Goal: Information Seeking & Learning: Check status

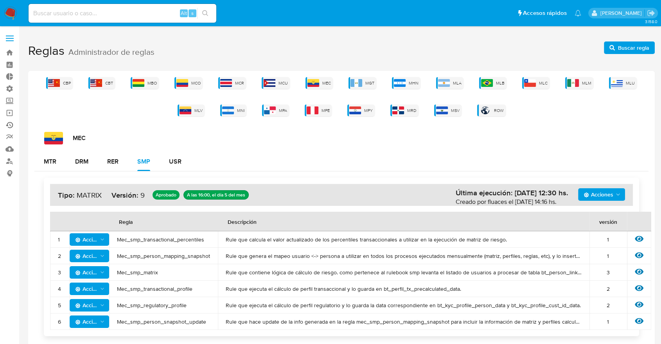
click at [12, 124] on link "Ejecuciones automáticas" at bounding box center [46, 125] width 93 height 12
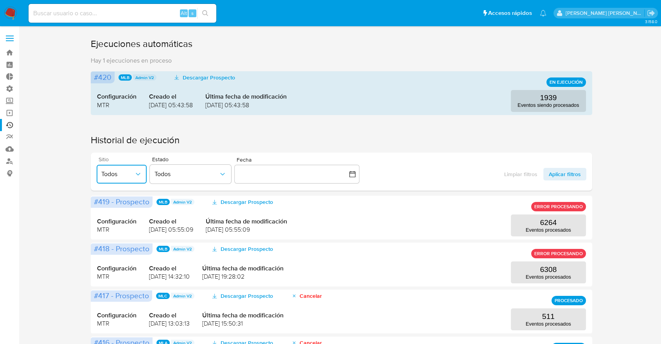
click at [135, 173] on icon "button" at bounding box center [138, 174] width 8 height 8
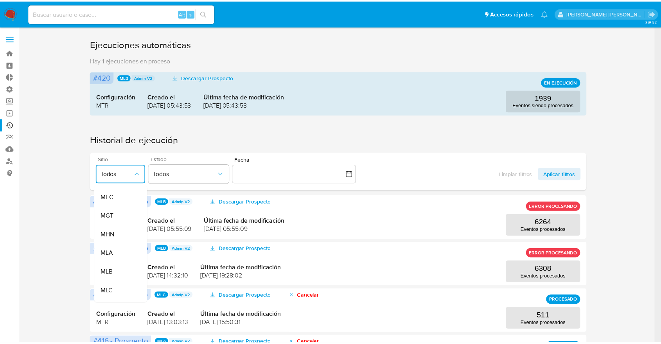
scroll to position [138, 0]
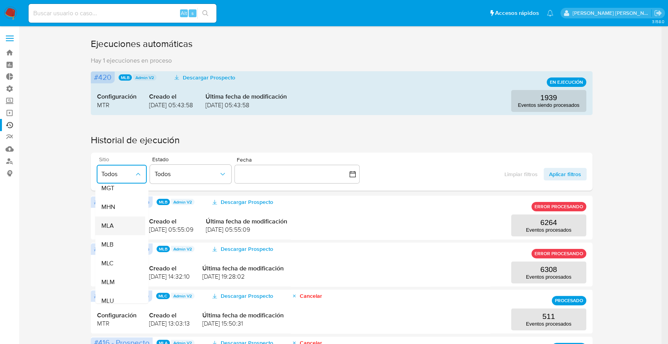
click at [122, 230] on div "MLA" at bounding box center [118, 225] width 33 height 19
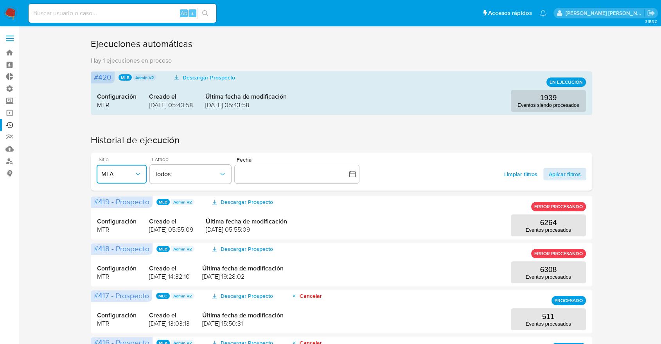
click at [559, 176] on span "Aplicar filtros" at bounding box center [565, 174] width 32 height 13
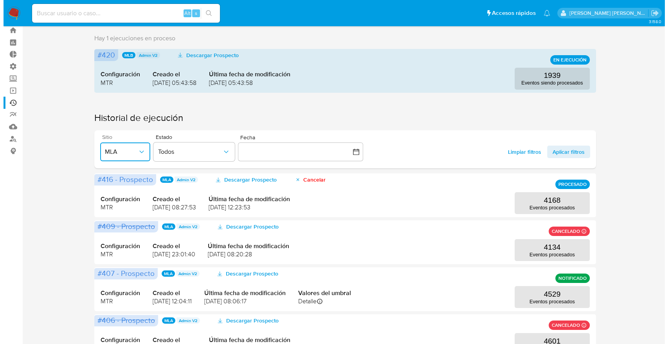
scroll to position [16, 0]
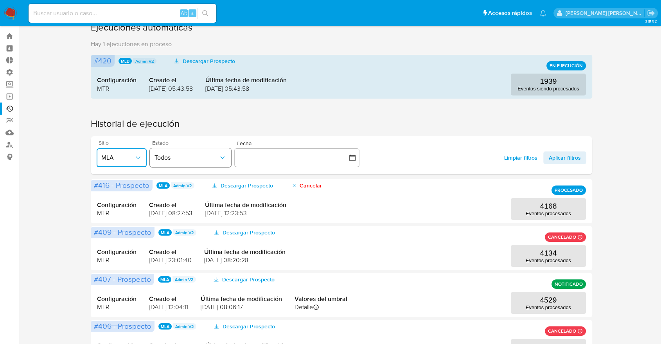
click at [172, 155] on span "Todos" at bounding box center [186, 158] width 64 height 8
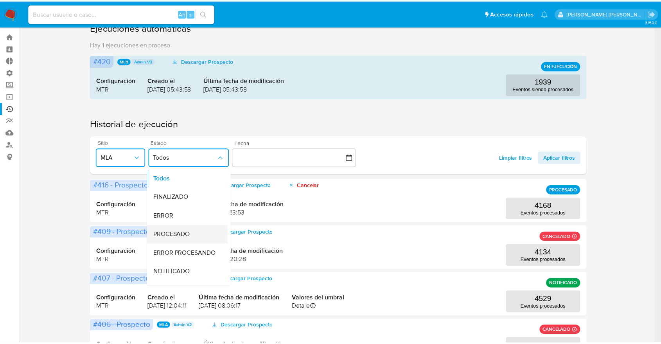
scroll to position [18, 0]
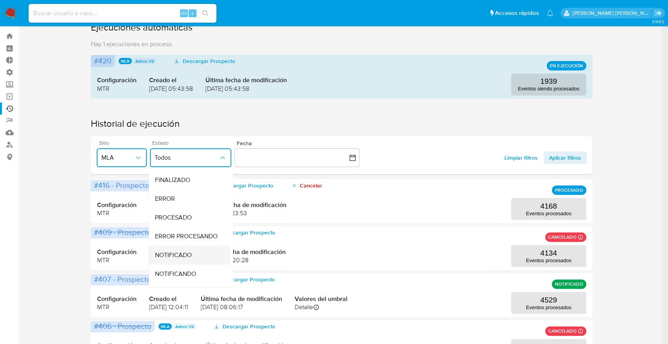
click at [183, 253] on span "NOTIFICADO" at bounding box center [173, 255] width 37 height 8
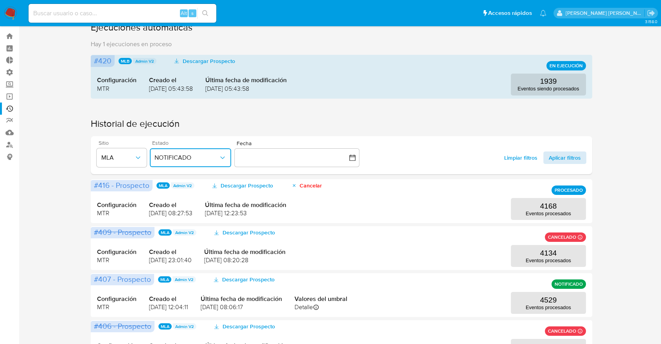
click at [557, 154] on span "Aplicar filtros" at bounding box center [565, 157] width 32 height 13
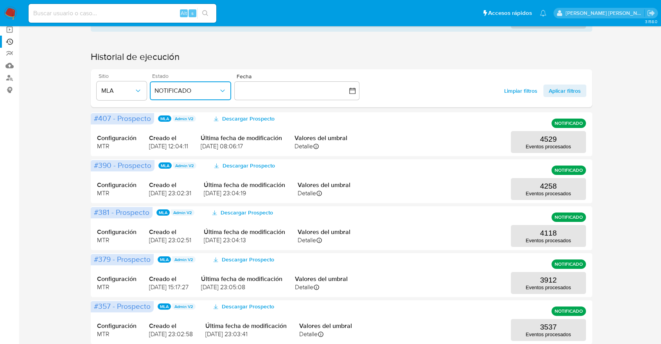
scroll to position [84, 0]
click at [540, 235] on p "4118" at bounding box center [548, 232] width 17 height 9
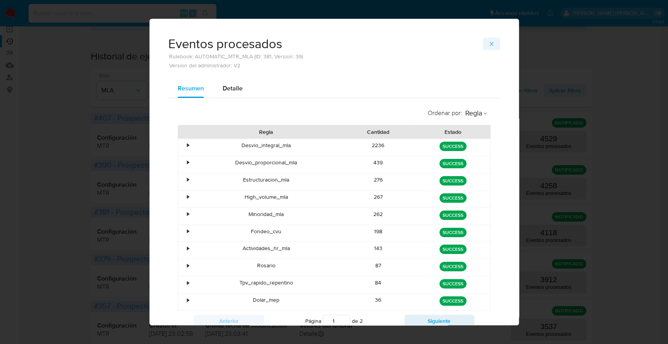
click at [492, 45] on button "button" at bounding box center [491, 44] width 17 height 13
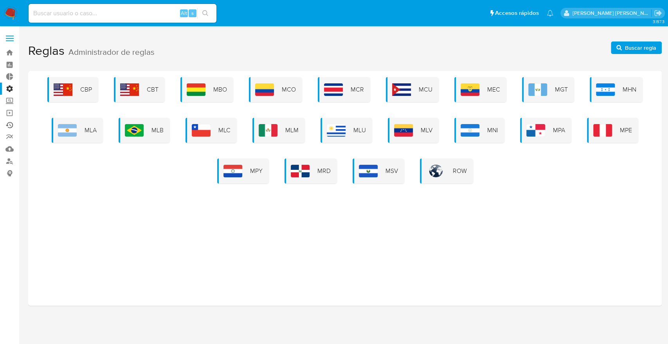
click at [11, 122] on link "Ejecuciones automáticas" at bounding box center [46, 125] width 93 height 12
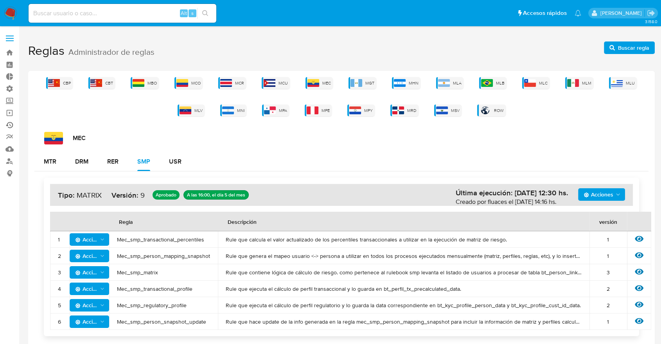
click at [6, 125] on link "Ejecuciones automáticas" at bounding box center [46, 125] width 93 height 12
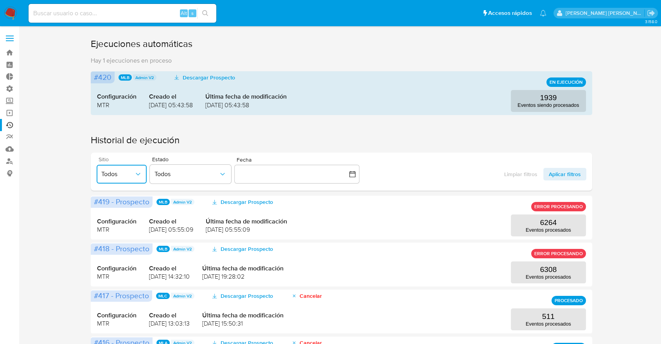
click at [125, 173] on span "Todos" at bounding box center [117, 174] width 33 height 8
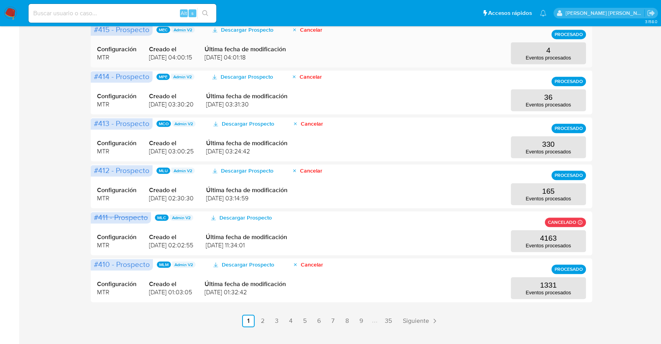
scroll to position [361, 0]
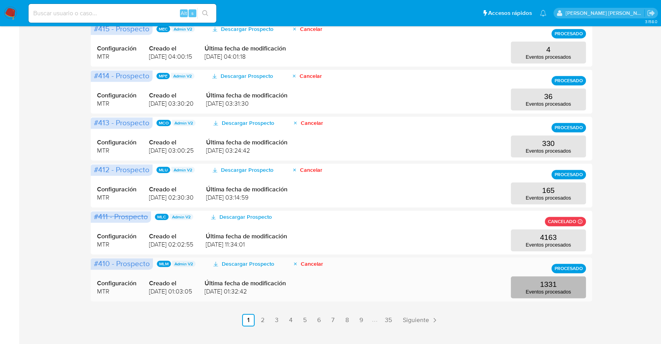
click at [542, 290] on p "Eventos procesados" at bounding box center [548, 292] width 45 height 6
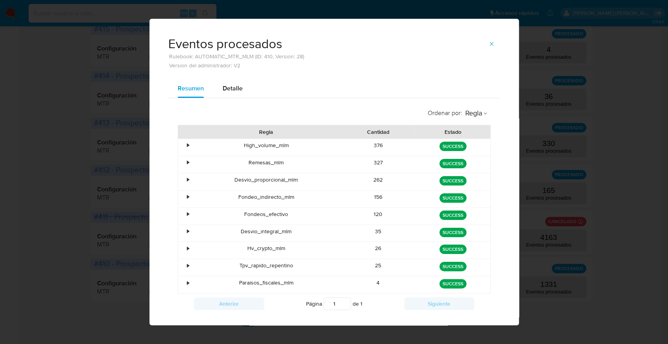
click at [187, 146] on div "•" at bounding box center [188, 145] width 2 height 7
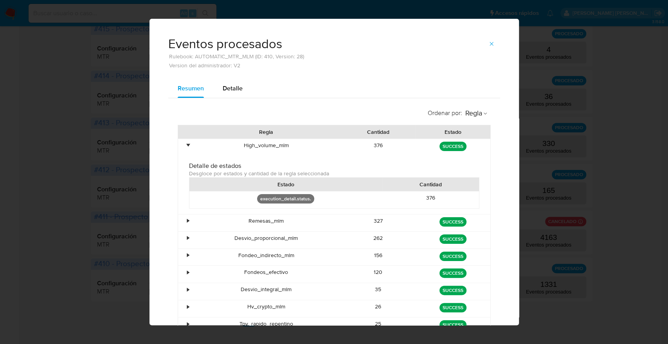
click at [187, 144] on div "•" at bounding box center [188, 145] width 2 height 7
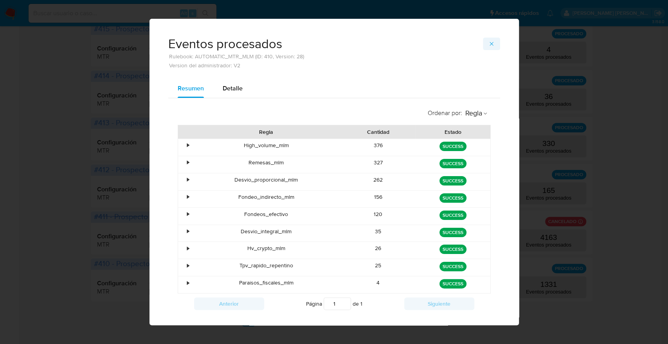
click at [488, 48] on span "button" at bounding box center [491, 43] width 6 height 11
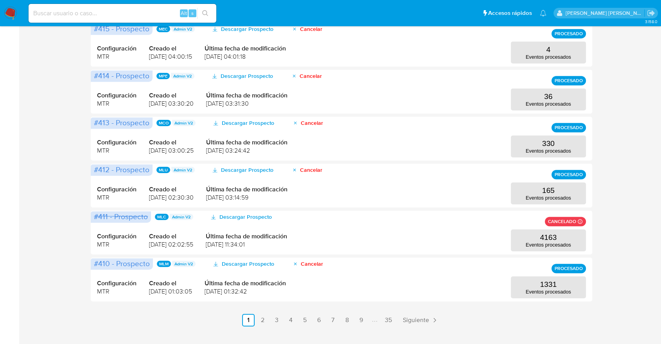
click at [126, 5] on div "Alt s" at bounding box center [123, 13] width 188 height 19
click at [107, 13] on input at bounding box center [123, 13] width 188 height 10
paste input "11070845"
type input "11070845"
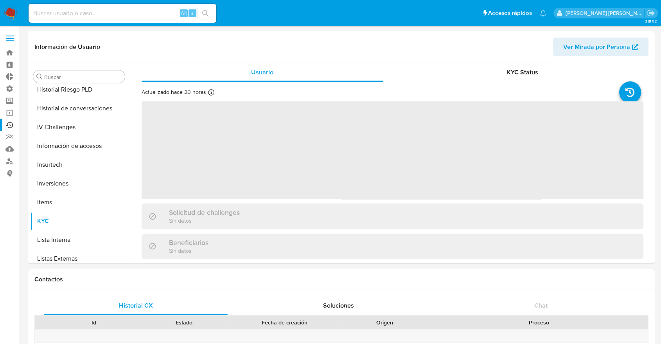
scroll to position [368, 0]
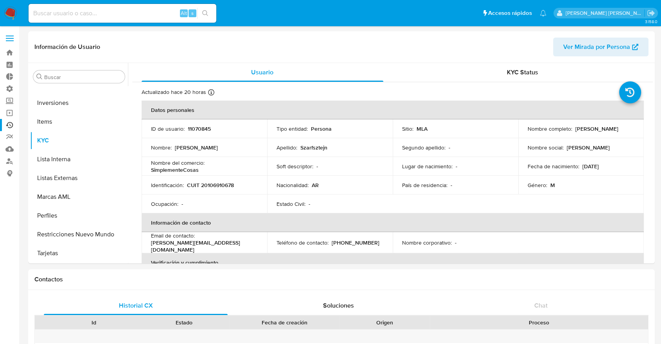
select select "10"
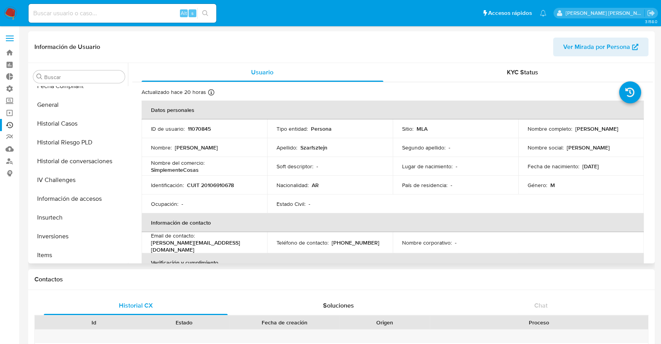
scroll to position [234, 0]
click at [54, 142] on button "Historial Riesgo PLD" at bounding box center [76, 142] width 92 height 19
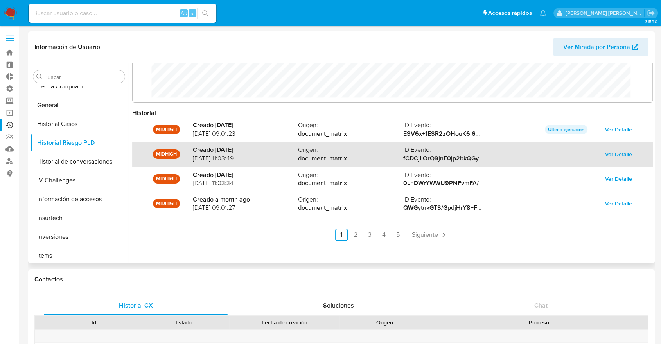
scroll to position [41, 0]
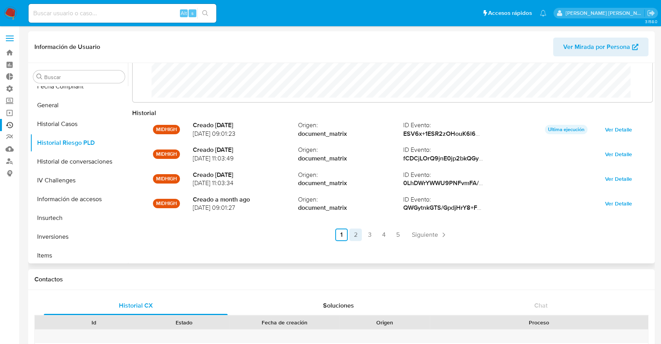
click at [354, 236] on link "2" at bounding box center [355, 234] width 13 height 13
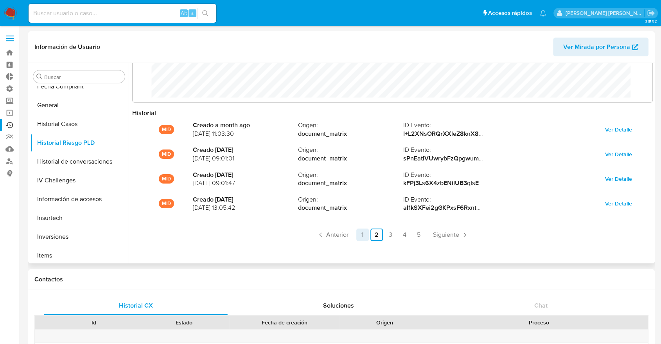
click at [358, 234] on link "1" at bounding box center [362, 234] width 13 height 13
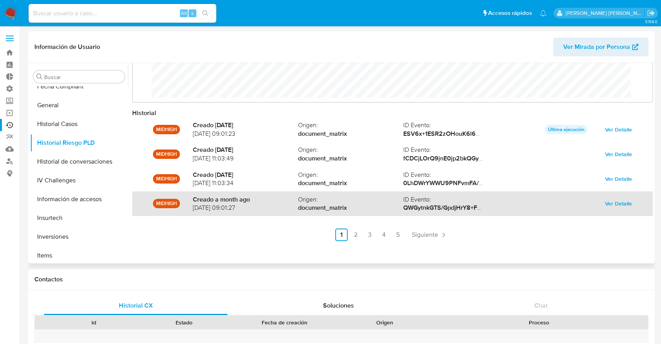
click at [613, 203] on span "Ver Detalle" at bounding box center [618, 203] width 27 height 11
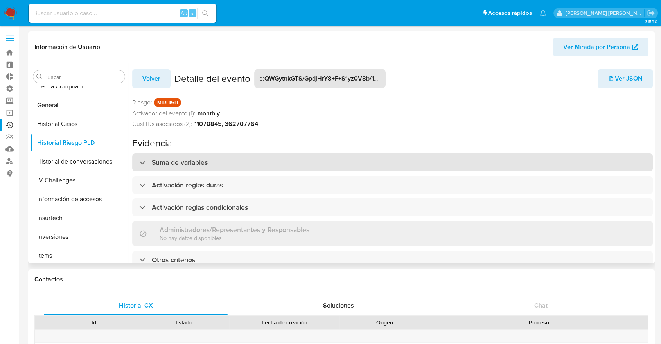
click at [190, 160] on h3 "Suma de variables" at bounding box center [180, 162] width 56 height 9
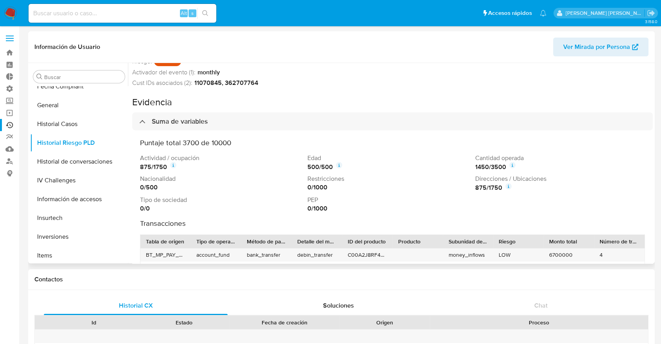
scroll to position [41, 0]
click at [338, 166] on icon at bounding box center [339, 165] width 6 height 6
click at [176, 164] on icon at bounding box center [173, 165] width 6 height 6
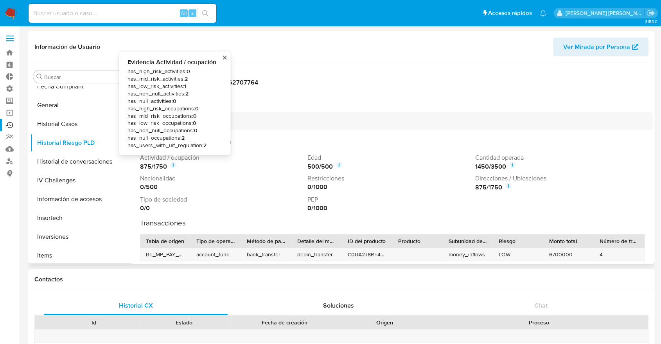
click at [176, 164] on icon at bounding box center [173, 165] width 6 height 6
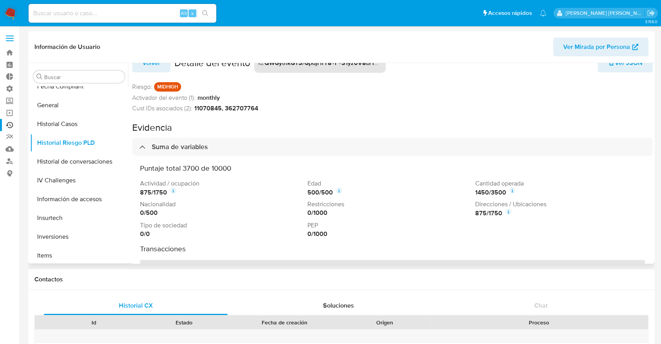
scroll to position [16, 0]
click at [509, 190] on icon at bounding box center [512, 190] width 6 height 6
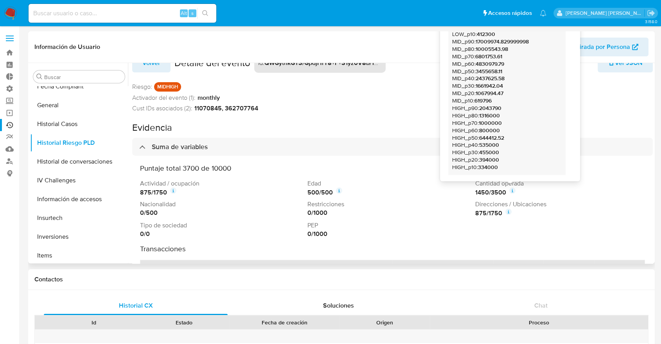
click at [509, 190] on icon at bounding box center [512, 190] width 6 height 6
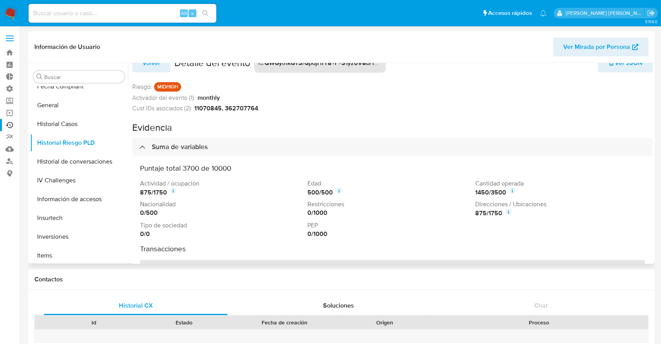
scroll to position [0, 0]
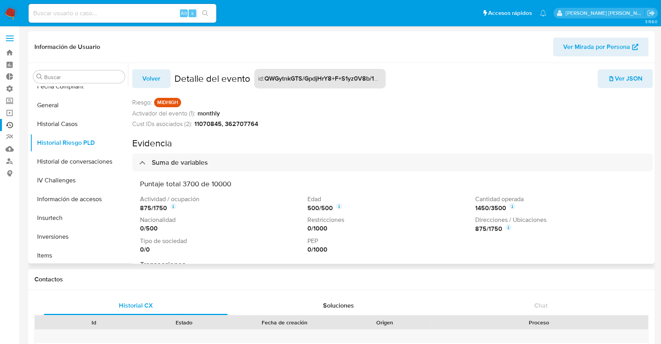
click at [614, 77] on span "Ver JSON" at bounding box center [625, 78] width 35 height 17
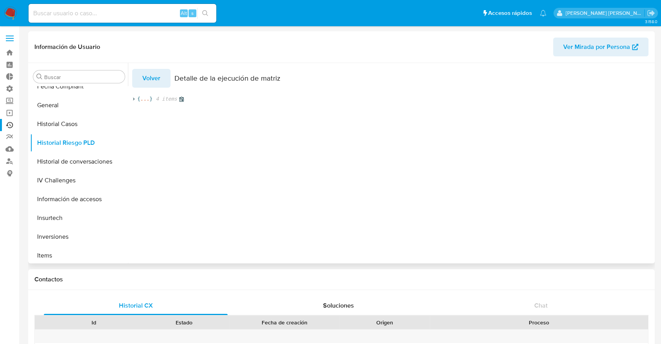
click at [140, 99] on span "..." at bounding box center [144, 98] width 9 height 7
click at [142, 120] on icon at bounding box center [143, 120] width 2 height 3
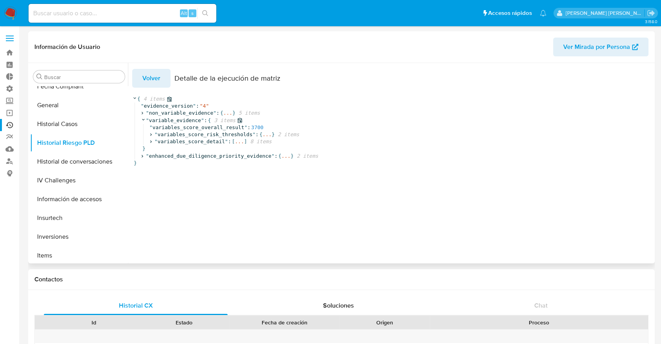
click at [145, 120] on icon at bounding box center [143, 119] width 5 height 5
click at [144, 112] on icon at bounding box center [142, 113] width 5 height 5
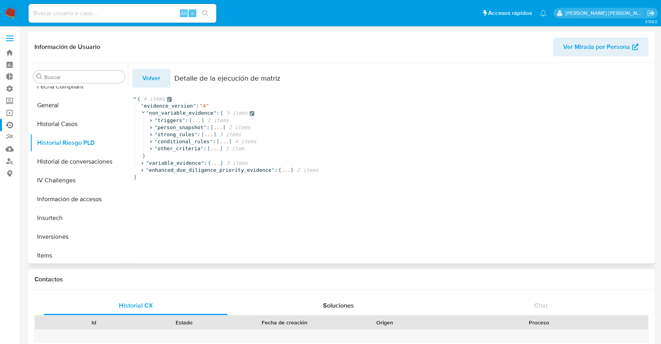
click at [142, 114] on icon at bounding box center [143, 111] width 5 height 5
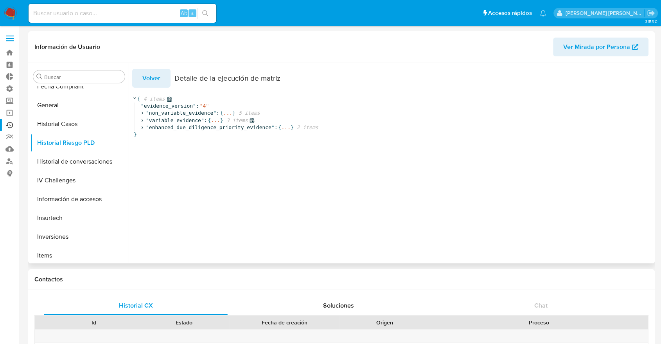
click at [142, 120] on icon at bounding box center [142, 120] width 5 height 5
click at [150, 142] on icon at bounding box center [150, 141] width 5 height 5
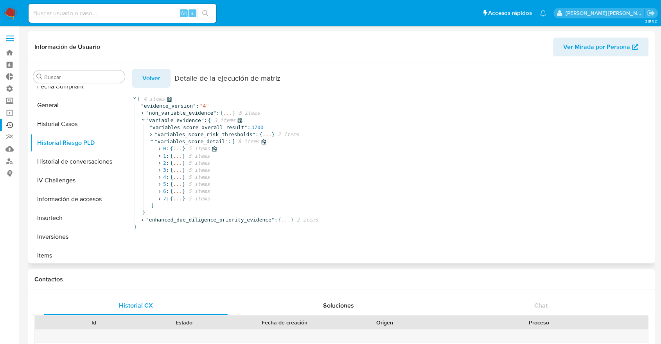
click at [160, 149] on icon at bounding box center [159, 148] width 5 height 5
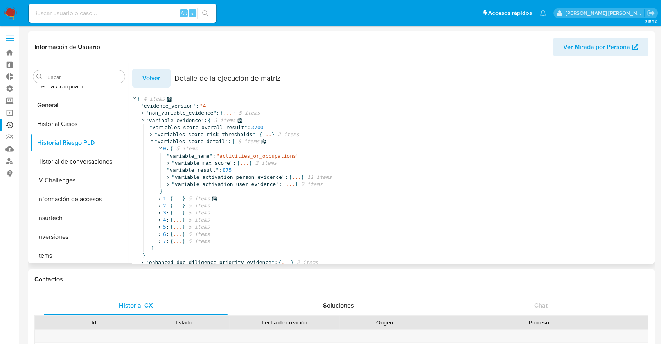
click at [160, 199] on icon at bounding box center [159, 198] width 5 height 5
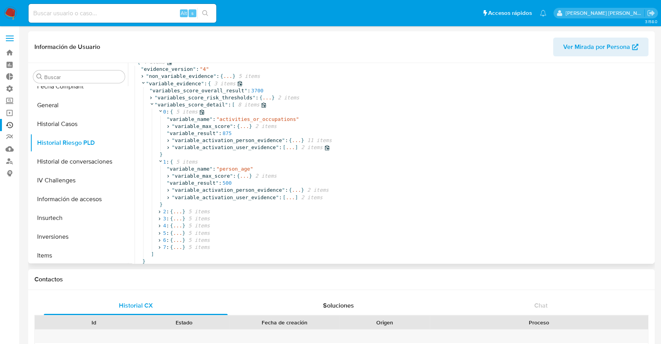
scroll to position [50, 0]
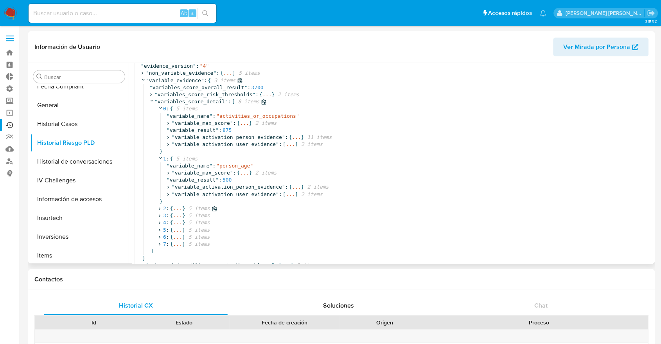
click at [159, 206] on icon at bounding box center [159, 208] width 5 height 5
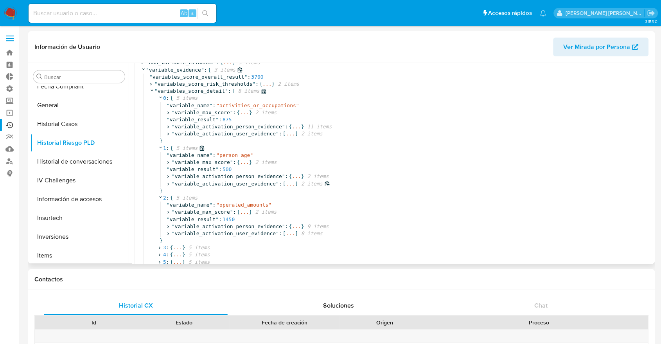
scroll to position [94, 0]
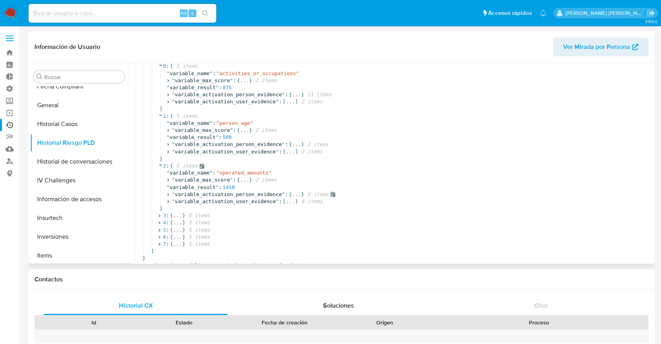
click at [169, 192] on icon at bounding box center [167, 194] width 5 height 5
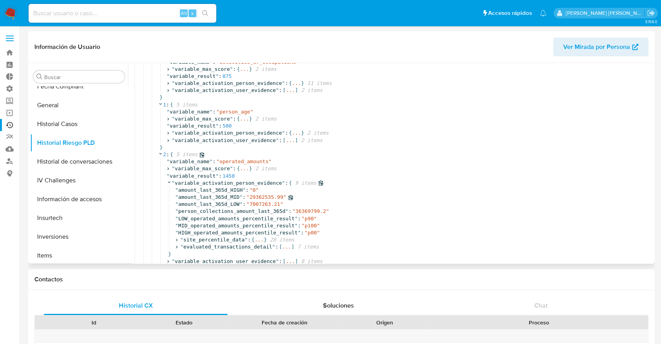
scroll to position [101, 0]
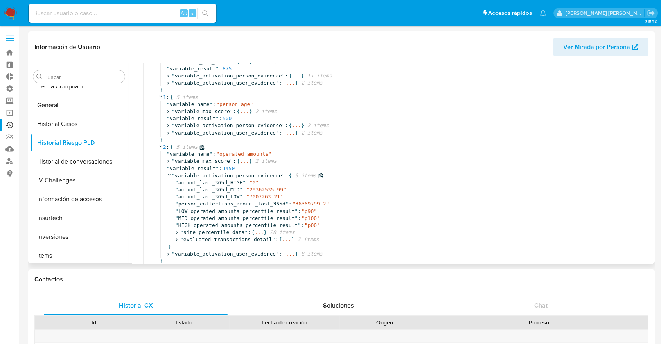
click at [168, 175] on icon at bounding box center [169, 175] width 3 height 2
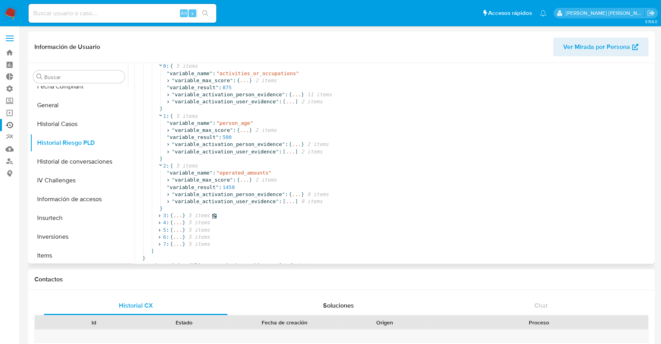
click at [160, 213] on icon at bounding box center [159, 215] width 5 height 5
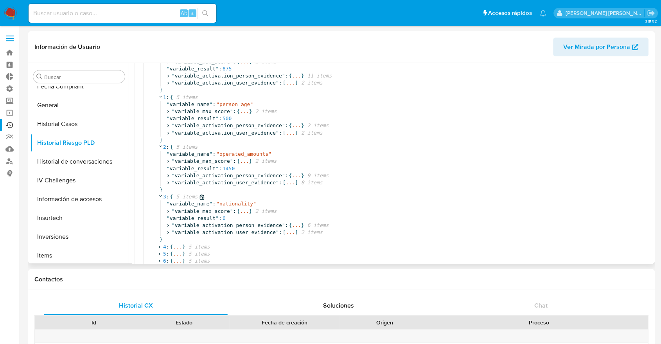
scroll to position [138, 0]
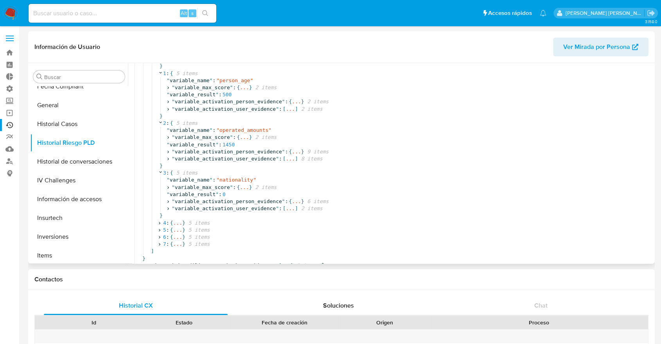
click at [142, 263] on icon at bounding box center [142, 265] width 5 height 5
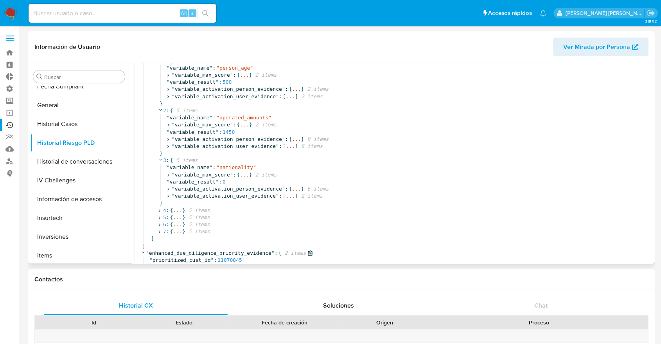
click at [142, 255] on icon at bounding box center [143, 252] width 5 height 5
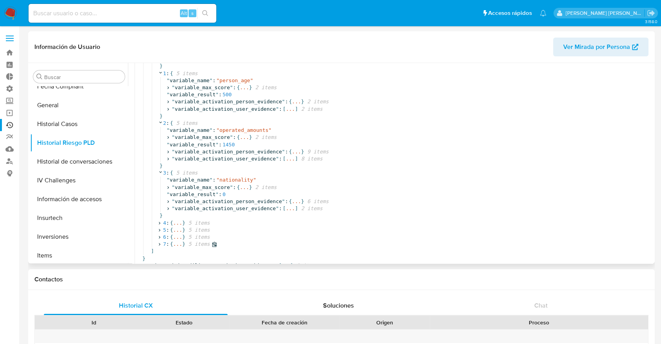
click at [158, 242] on icon at bounding box center [159, 244] width 5 height 5
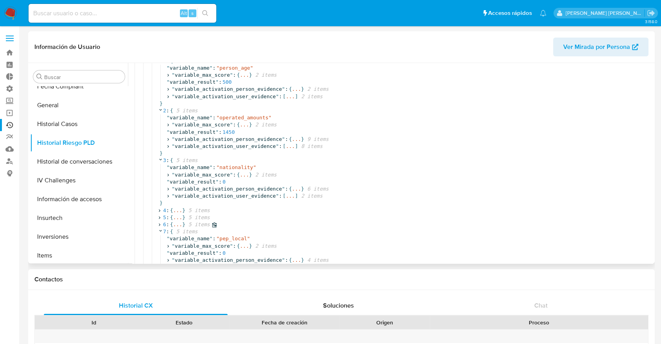
click at [159, 227] on icon at bounding box center [159, 224] width 5 height 5
click at [160, 220] on icon at bounding box center [159, 217] width 5 height 5
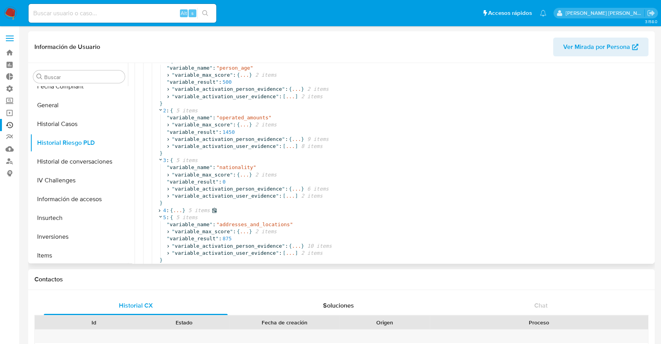
click at [160, 213] on icon at bounding box center [159, 210] width 5 height 5
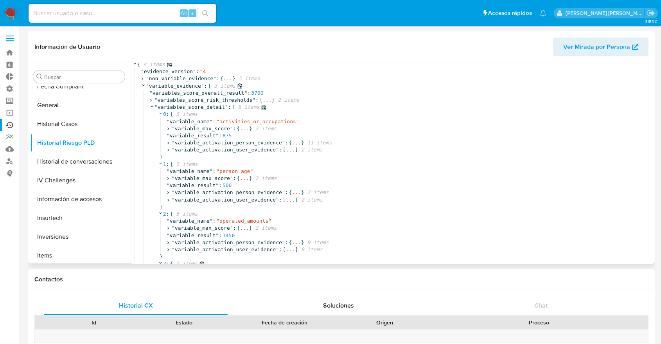
scroll to position [0, 0]
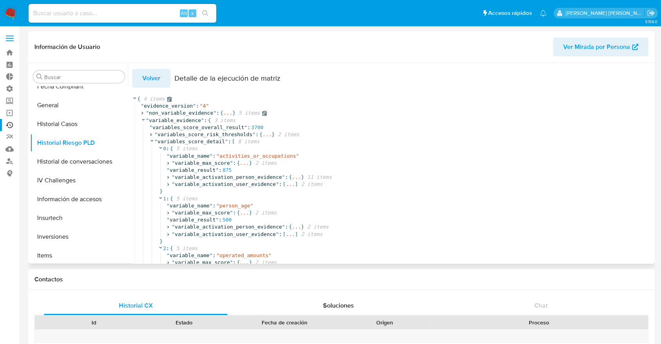
click at [141, 112] on icon at bounding box center [142, 113] width 5 height 5
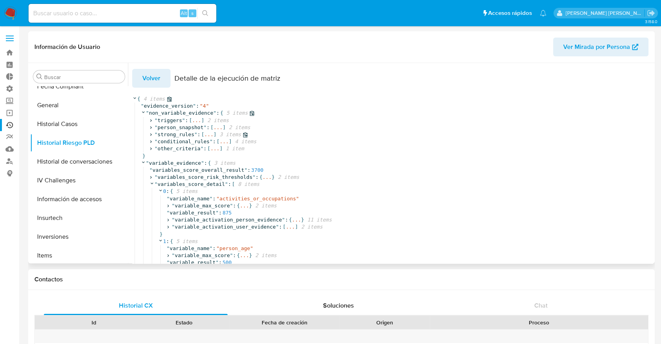
click at [151, 135] on icon at bounding box center [150, 134] width 5 height 5
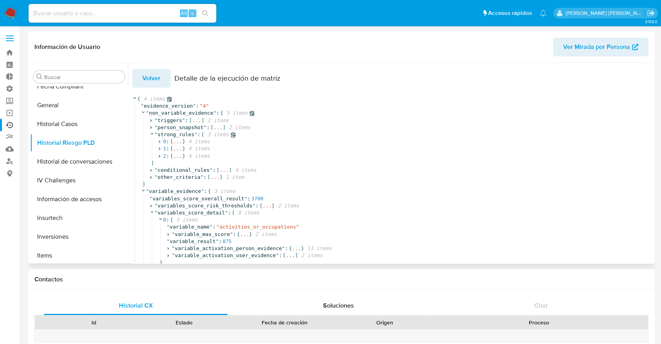
click at [151, 135] on icon at bounding box center [151, 133] width 5 height 5
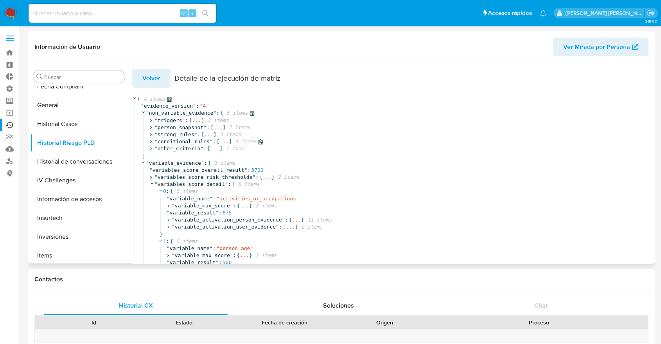
click at [151, 142] on icon at bounding box center [150, 141] width 5 height 5
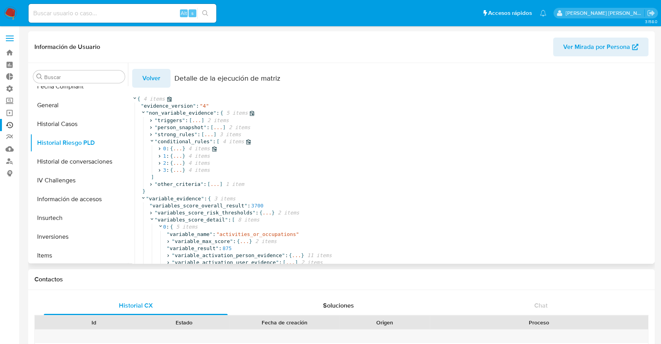
click at [157, 151] on icon at bounding box center [159, 148] width 5 height 5
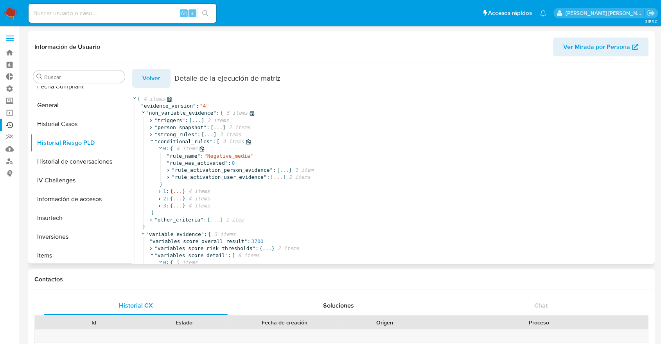
click at [157, 151] on div "0 : { 4 items " rule_name " : " Negative_media " " rule_was_activated " : 0 " r…" at bounding box center [429, 177] width 555 height 64
click at [161, 147] on icon at bounding box center [160, 147] width 5 height 5
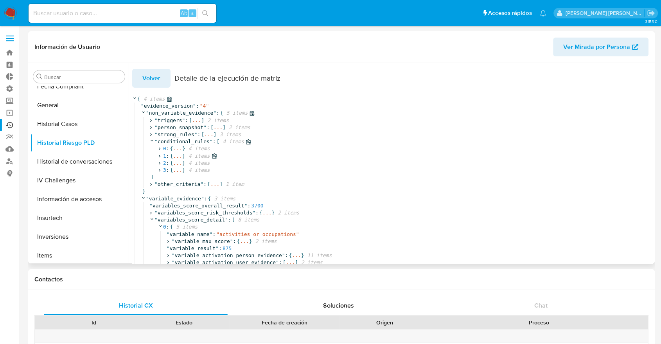
click at [160, 156] on icon at bounding box center [159, 155] width 5 height 5
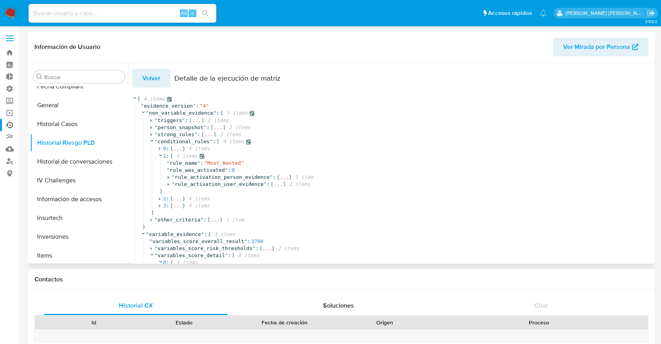
click at [160, 156] on icon at bounding box center [160, 155] width 5 height 5
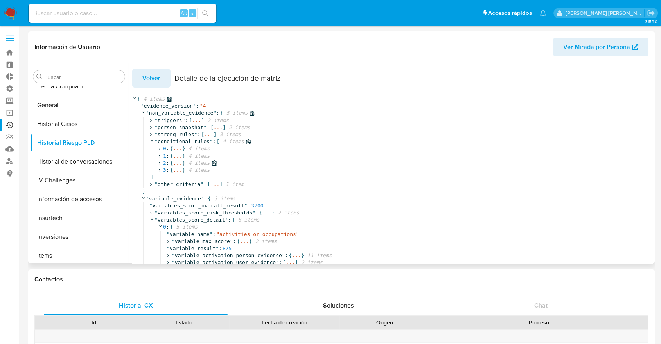
click at [160, 165] on icon at bounding box center [159, 162] width 5 height 5
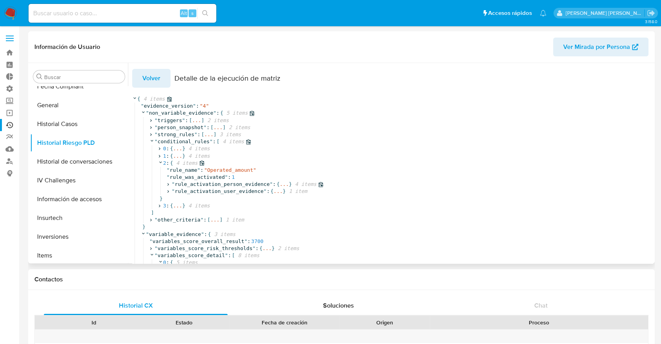
click at [168, 185] on icon at bounding box center [167, 184] width 5 height 5
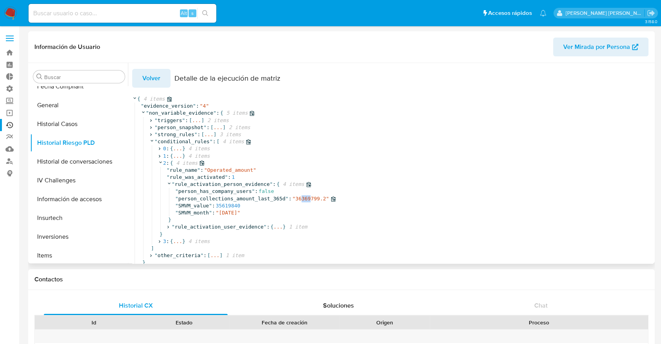
drag, startPoint x: 291, startPoint y: 201, endPoint x: 298, endPoint y: 201, distance: 7.5
click at [298, 201] on span "36369799.2" at bounding box center [310, 199] width 31 height 6
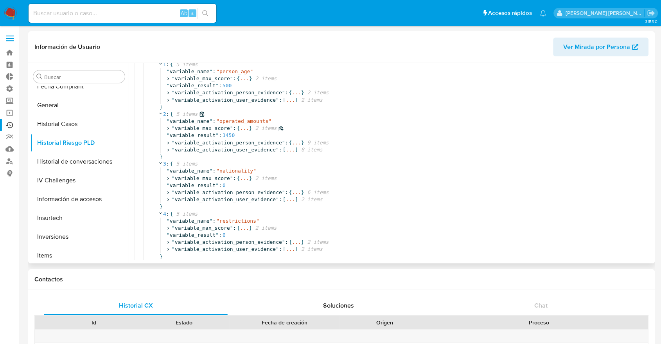
scroll to position [255, 0]
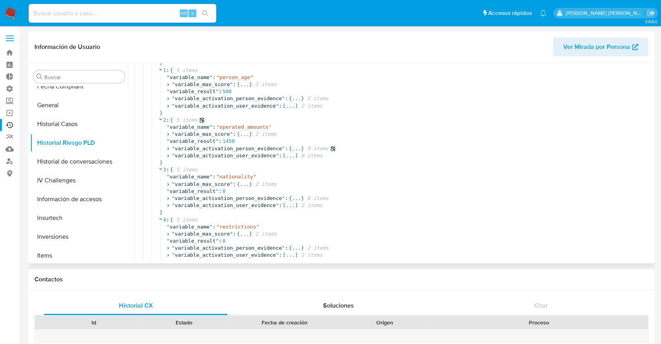
click at [169, 151] on icon at bounding box center [167, 148] width 5 height 5
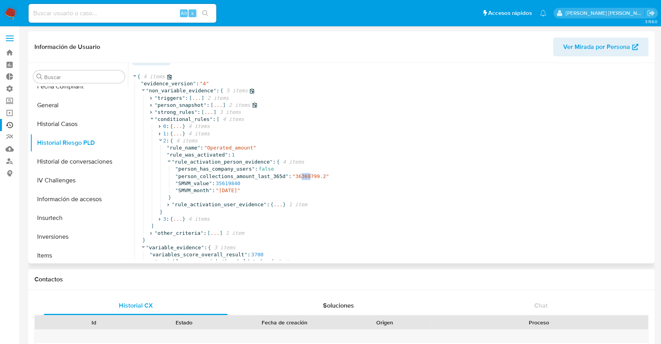
scroll to position [0, 0]
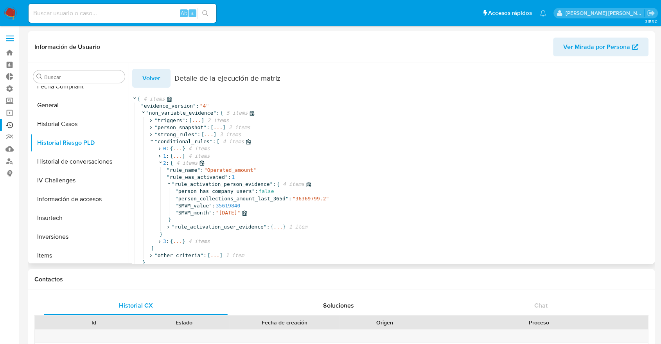
click at [357, 212] on div "" SMVM_month " : " 2025-03-01 "" at bounding box center [441, 212] width 532 height 7
click at [156, 80] on span "Volver" at bounding box center [151, 78] width 18 height 17
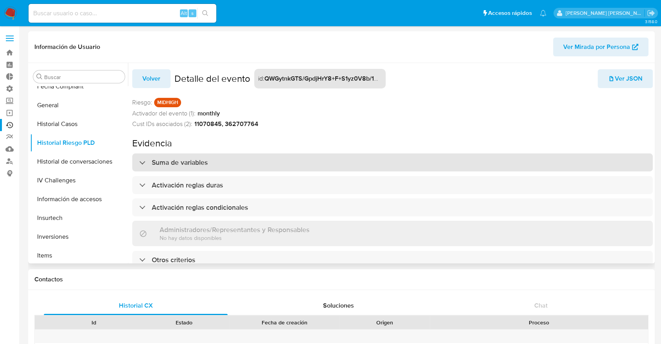
click at [182, 160] on h3 "Suma de variables" at bounding box center [180, 162] width 56 height 9
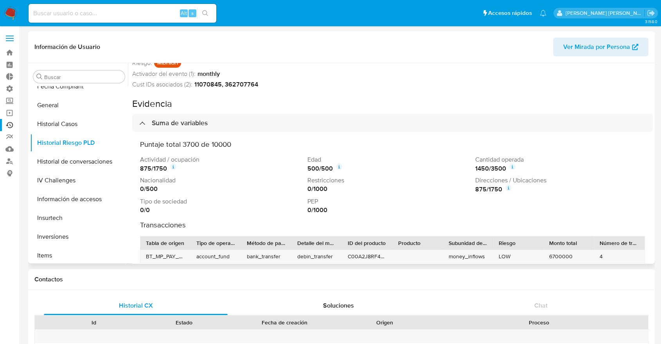
scroll to position [40, 0]
click at [172, 166] on icon at bounding box center [173, 166] width 6 height 6
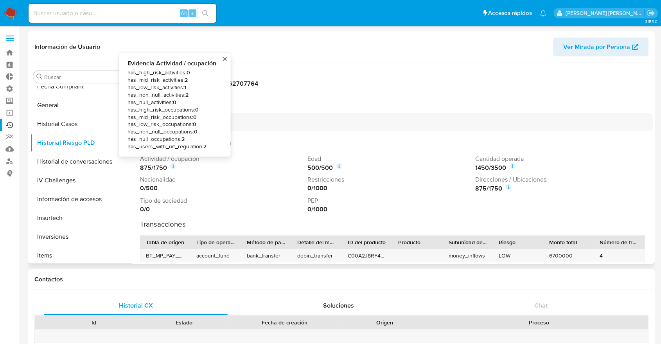
click at [172, 166] on icon at bounding box center [173, 166] width 6 height 6
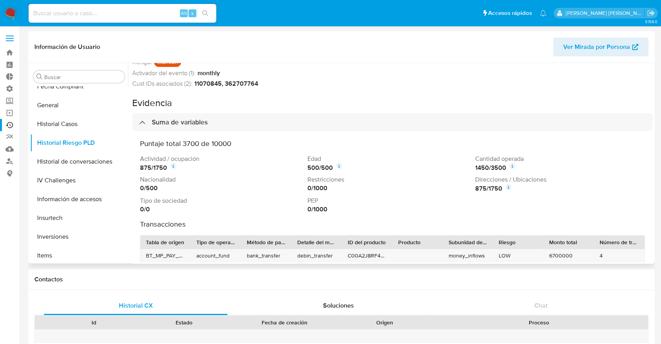
scroll to position [0, 0]
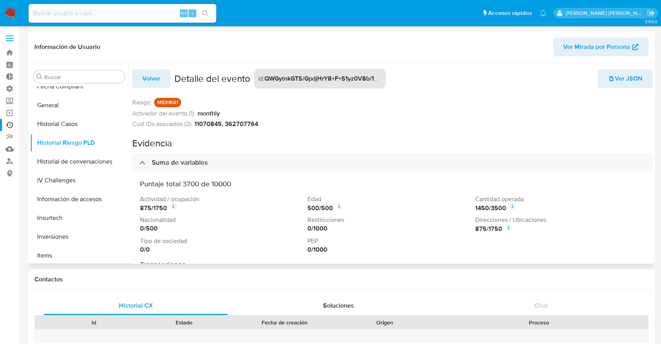
click at [617, 81] on span "Ver JSON" at bounding box center [625, 78] width 35 height 17
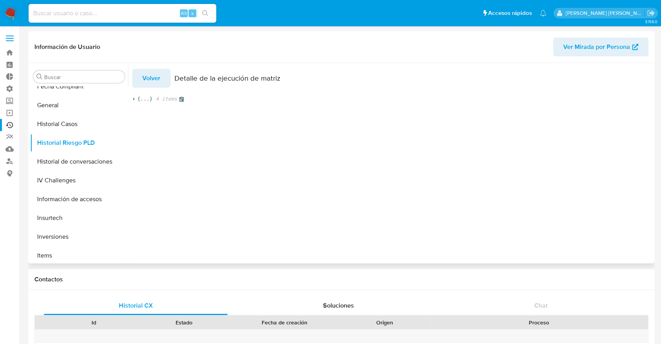
click at [140, 96] on span "..." at bounding box center [144, 98] width 9 height 7
click at [144, 121] on icon at bounding box center [142, 120] width 5 height 5
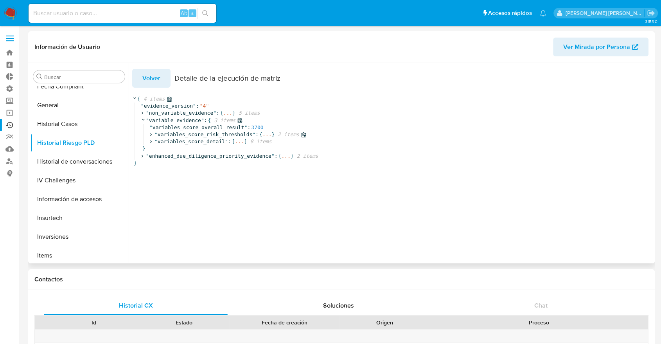
click at [150, 135] on icon at bounding box center [151, 134] width 2 height 3
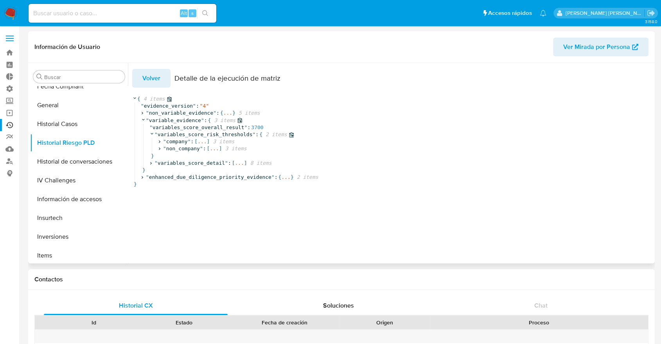
click at [150, 135] on icon at bounding box center [151, 133] width 5 height 5
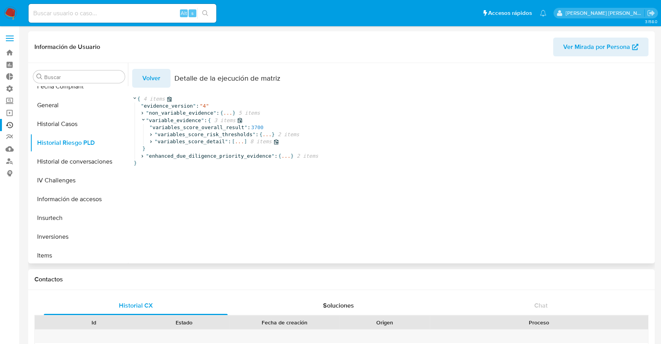
click at [152, 142] on icon at bounding box center [150, 141] width 5 height 5
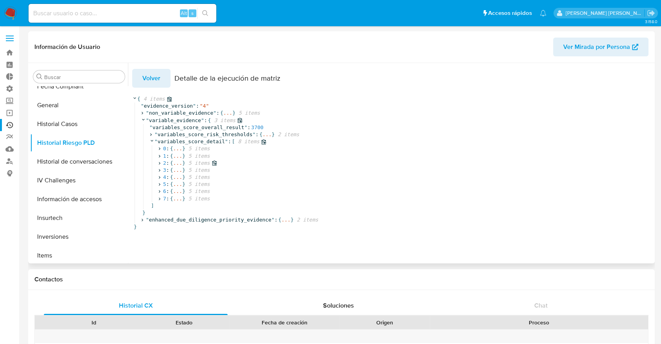
click at [160, 165] on icon at bounding box center [159, 162] width 5 height 5
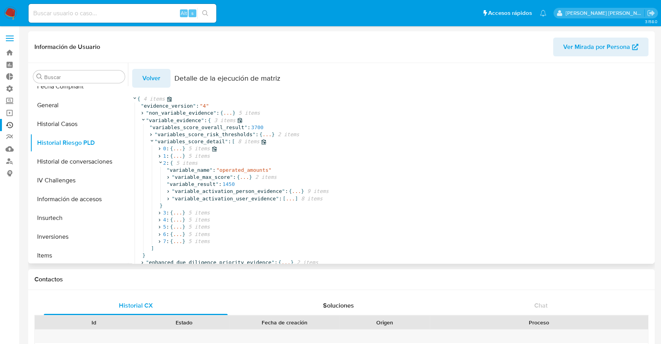
click at [158, 148] on icon at bounding box center [159, 148] width 5 height 5
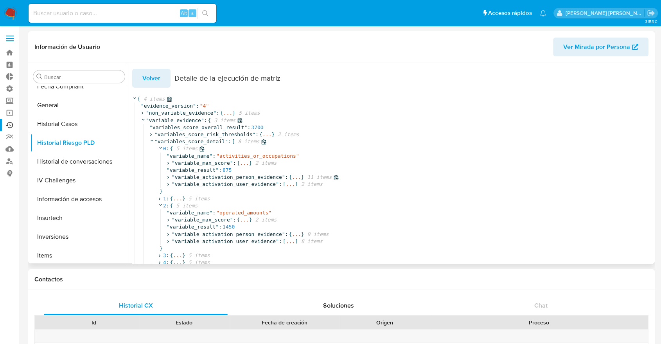
click at [169, 178] on icon at bounding box center [167, 177] width 5 height 5
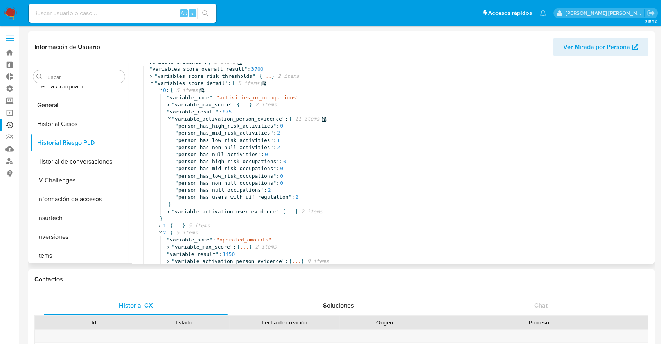
scroll to position [63, 0]
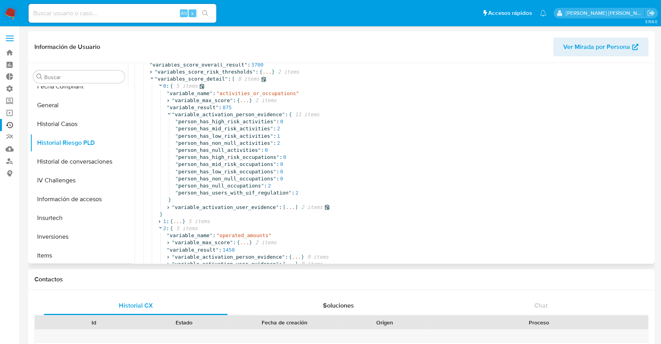
click at [169, 208] on icon at bounding box center [168, 207] width 2 height 3
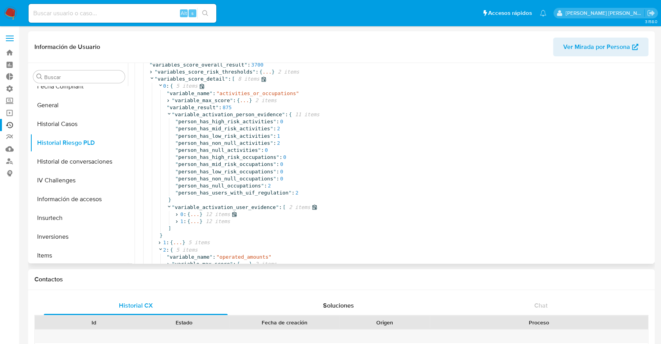
click at [176, 216] on icon at bounding box center [177, 214] width 2 height 3
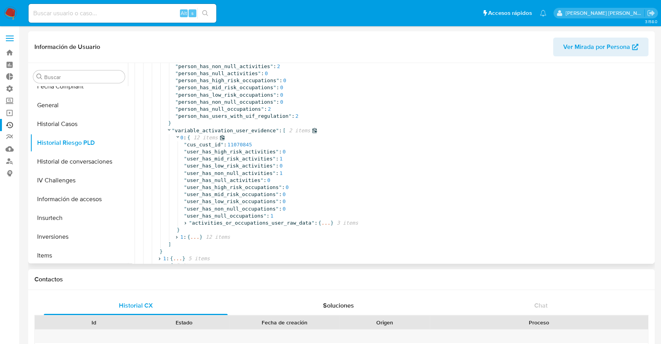
scroll to position [145, 0]
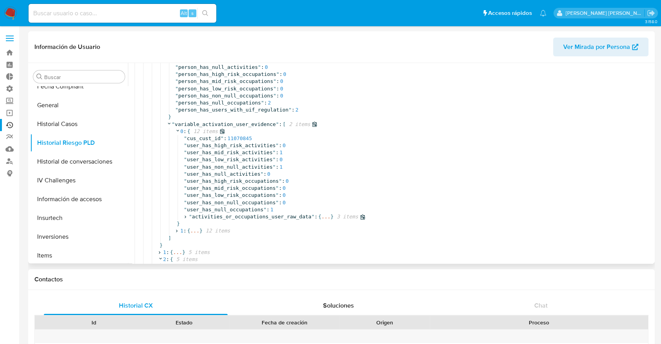
click at [185, 218] on icon at bounding box center [186, 216] width 2 height 3
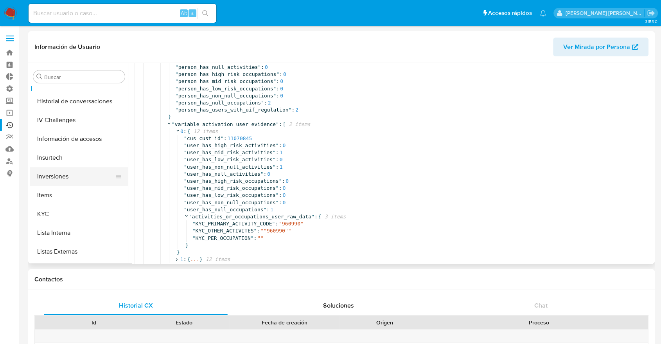
scroll to position [300, 0]
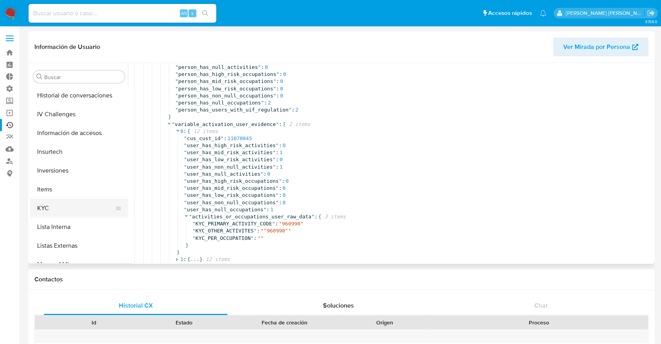
click at [52, 208] on button "KYC" at bounding box center [76, 208] width 92 height 19
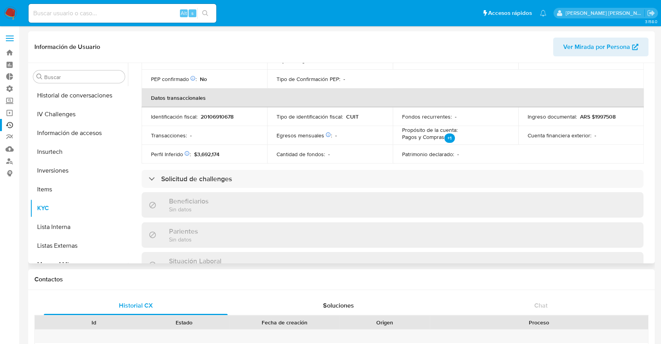
scroll to position [222, 0]
drag, startPoint x: 598, startPoint y: 113, endPoint x: 604, endPoint y: 115, distance: 6.4
click at [604, 115] on p "ARS $1997508" at bounding box center [598, 115] width 36 height 7
click at [596, 112] on p "ARS $1997508" at bounding box center [598, 115] width 36 height 7
drag, startPoint x: 594, startPoint y: 112, endPoint x: 604, endPoint y: 113, distance: 9.5
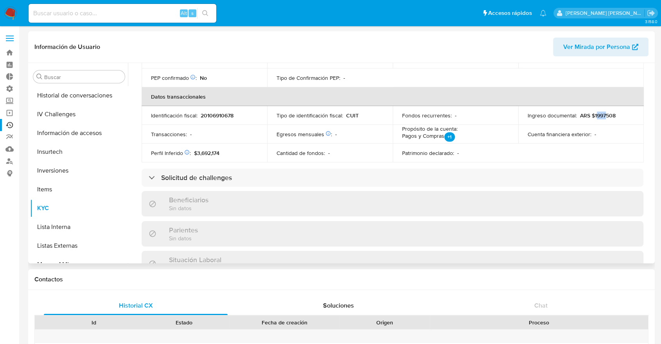
click at [604, 113] on p "ARS $1997508" at bounding box center [598, 115] width 36 height 7
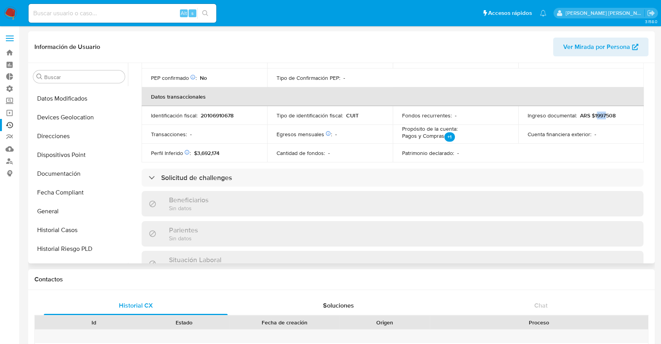
scroll to position [129, 0]
click at [56, 175] on button "Documentación" at bounding box center [76, 172] width 92 height 19
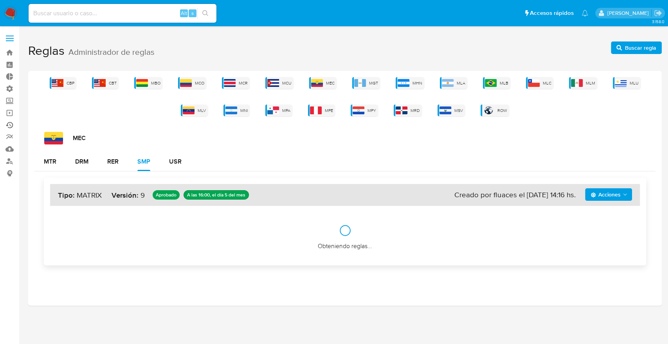
click at [13, 127] on link "Ejecuciones automáticas" at bounding box center [46, 125] width 93 height 12
